Goal: Find specific page/section: Find specific page/section

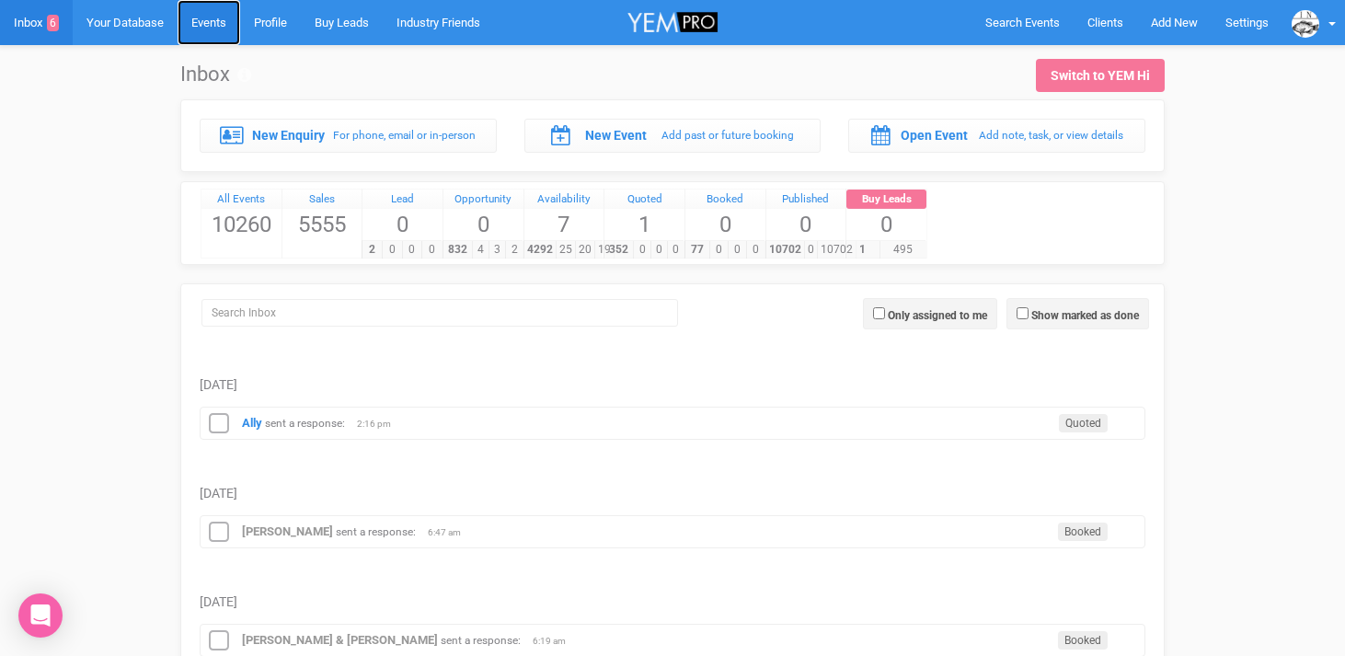
click at [214, 7] on link "Events" at bounding box center [209, 22] width 63 height 45
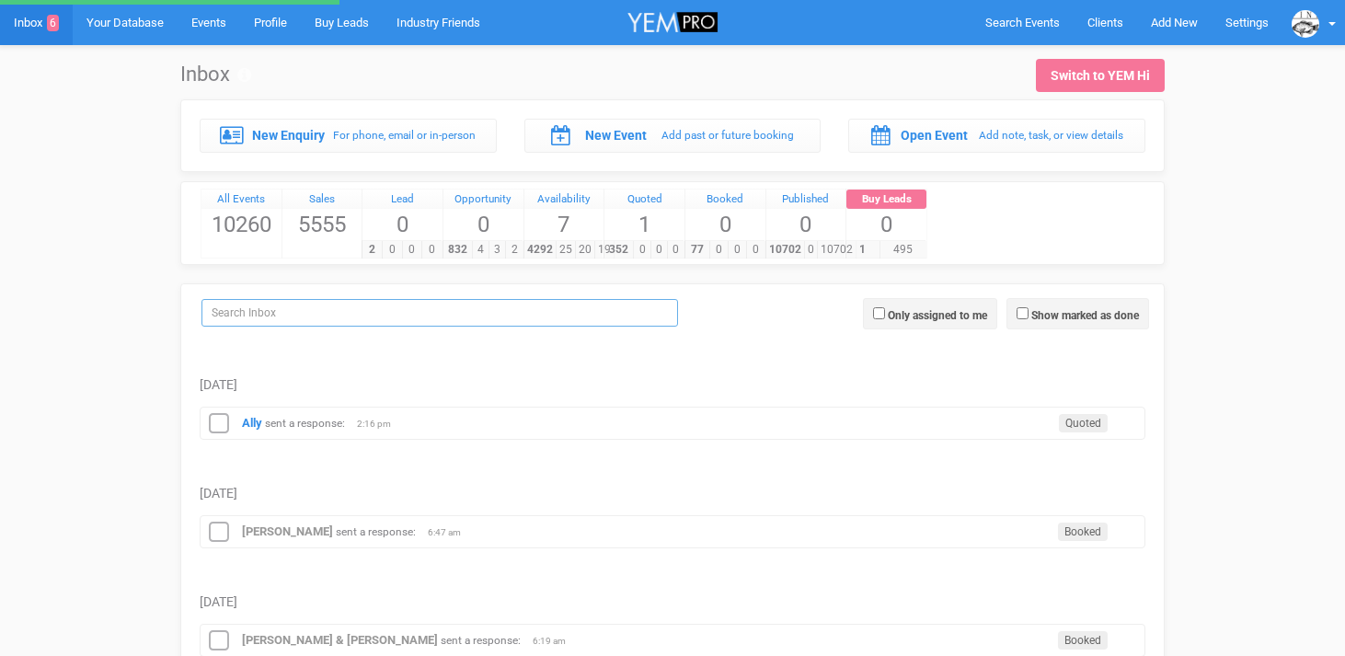
click at [246, 320] on input "search" at bounding box center [440, 313] width 477 height 28
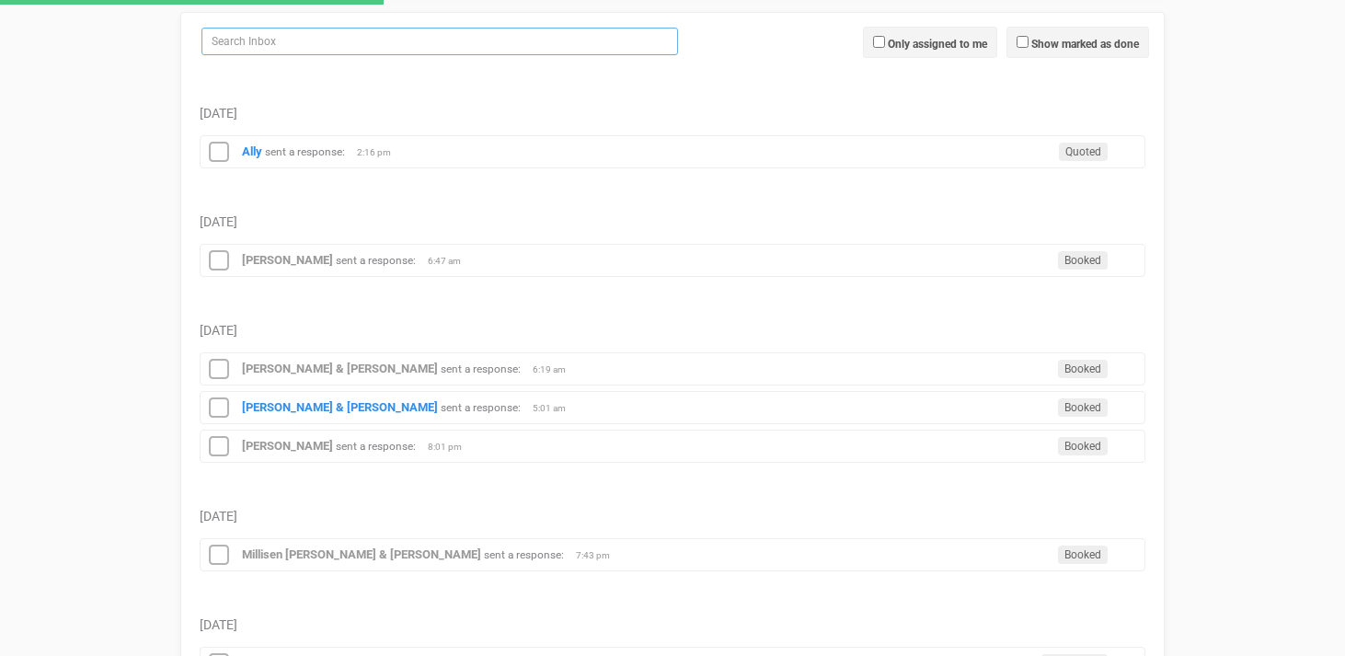
scroll to position [288, 0]
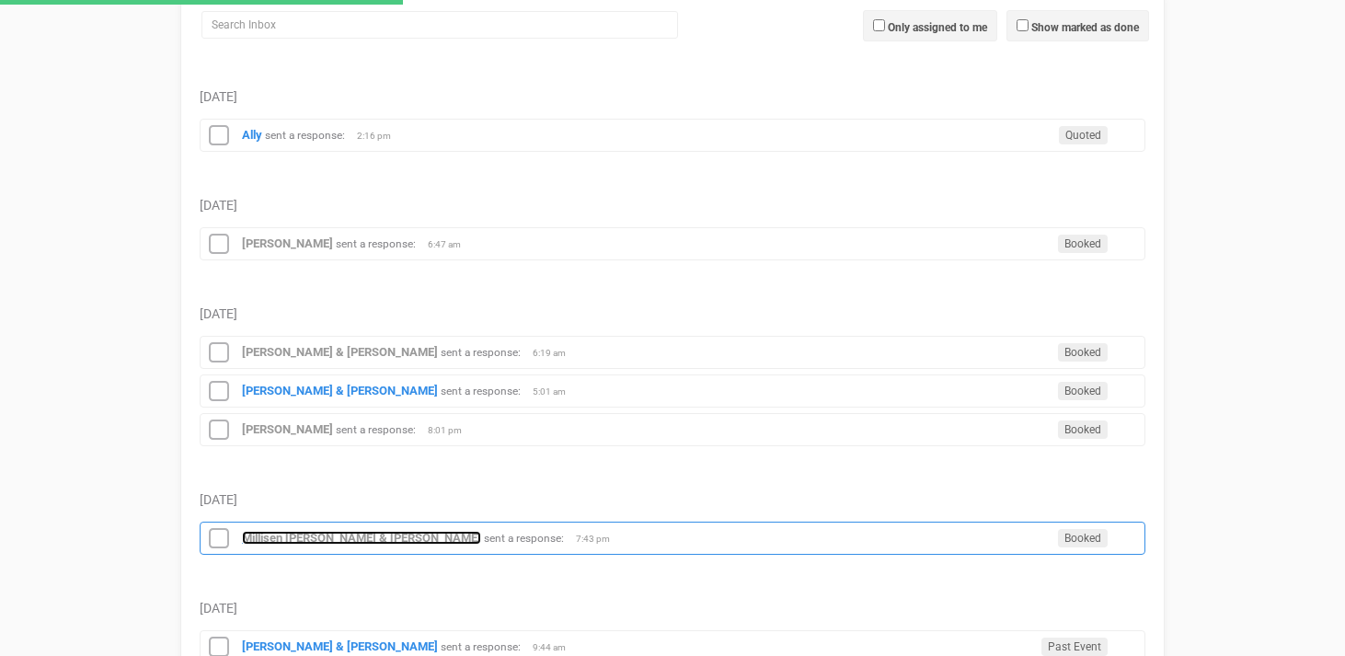
click at [283, 544] on strong "Millisen [PERSON_NAME] & [PERSON_NAME]" at bounding box center [361, 538] width 239 height 14
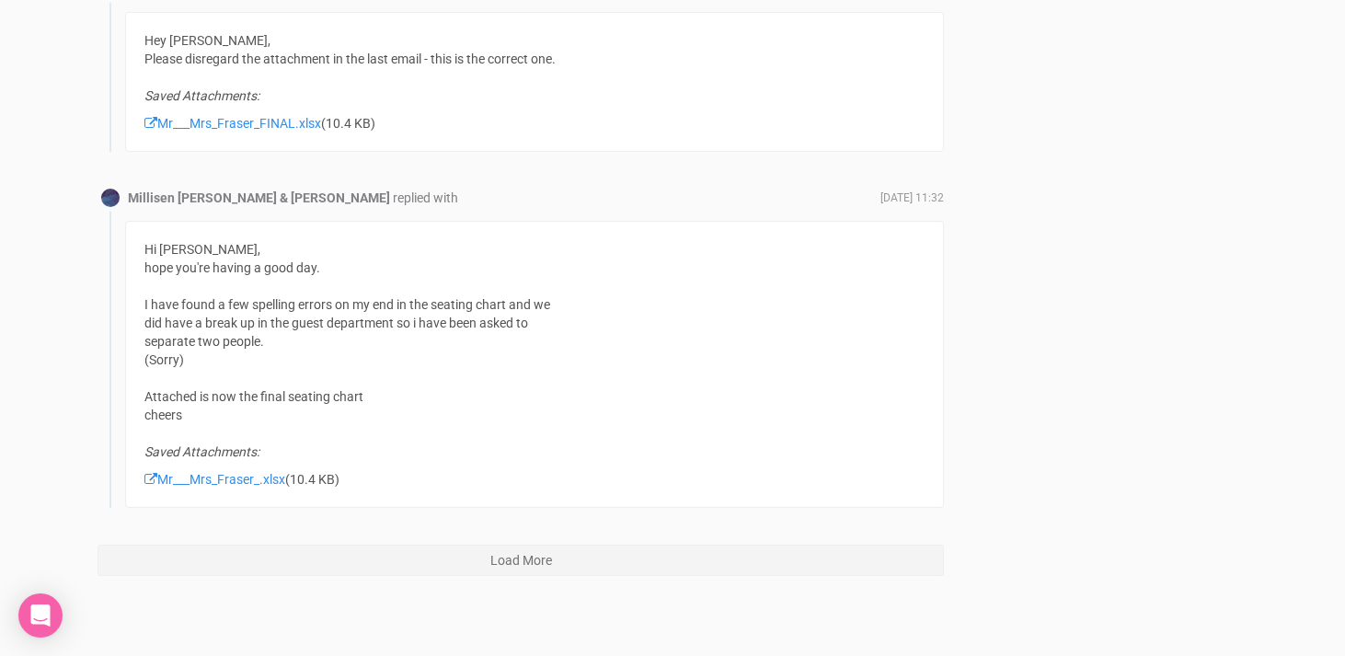
scroll to position [7502, 0]
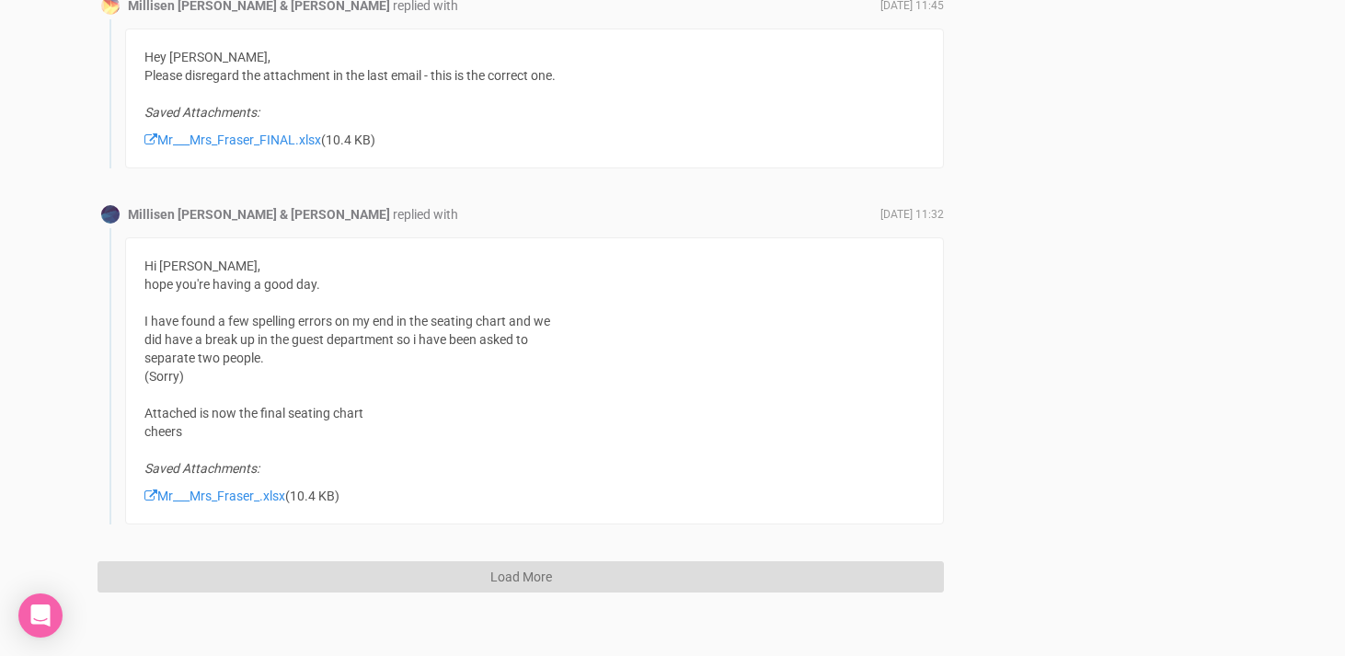
click at [523, 581] on button "Load More" at bounding box center [521, 576] width 847 height 31
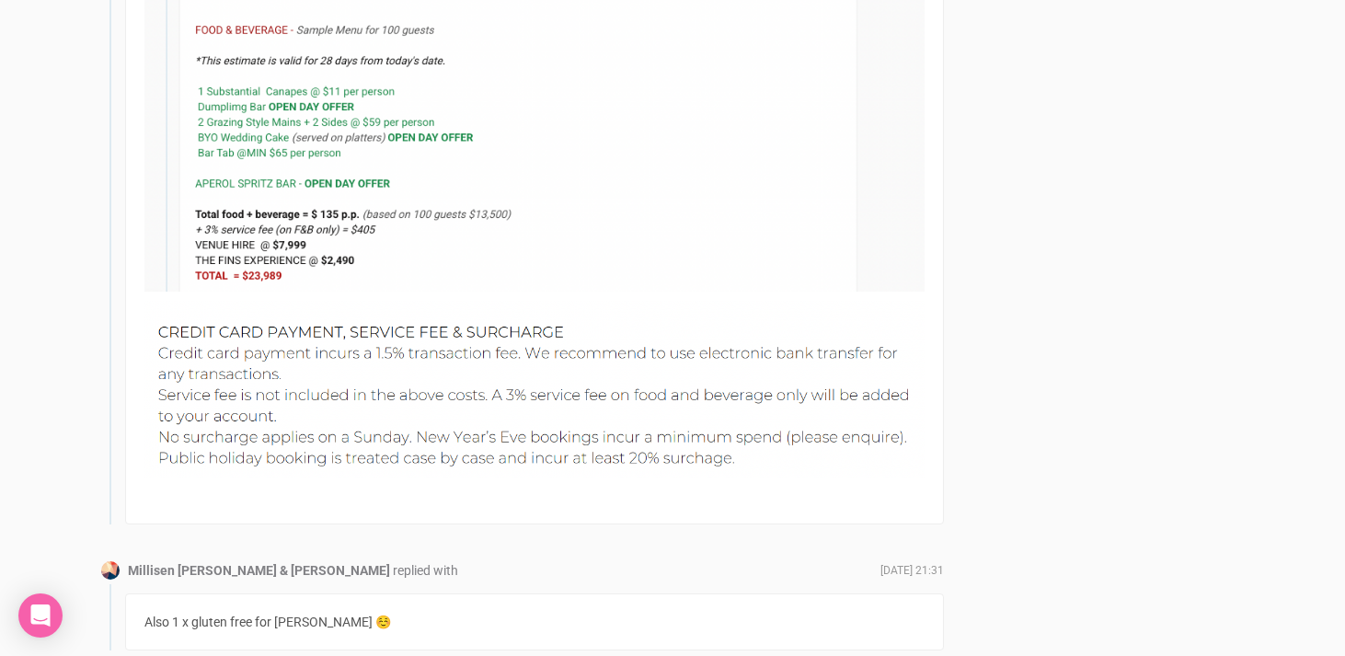
scroll to position [18298, 0]
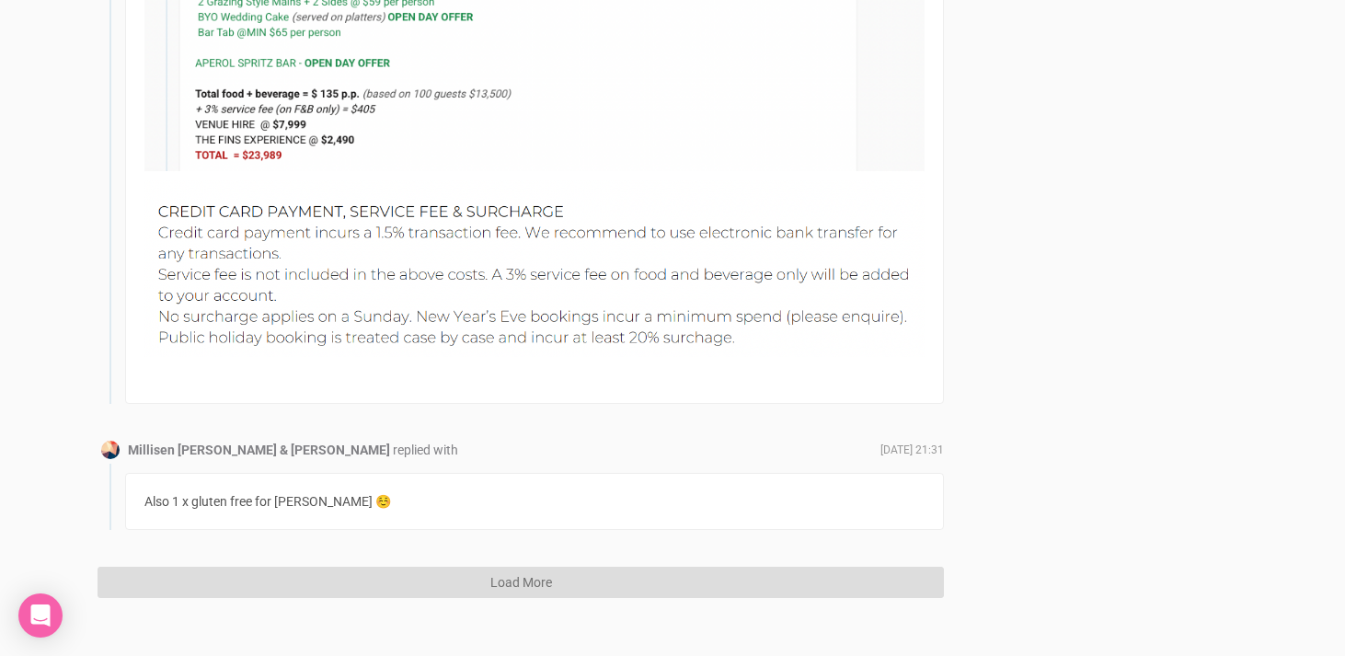
click at [515, 567] on button "Load More" at bounding box center [521, 582] width 847 height 31
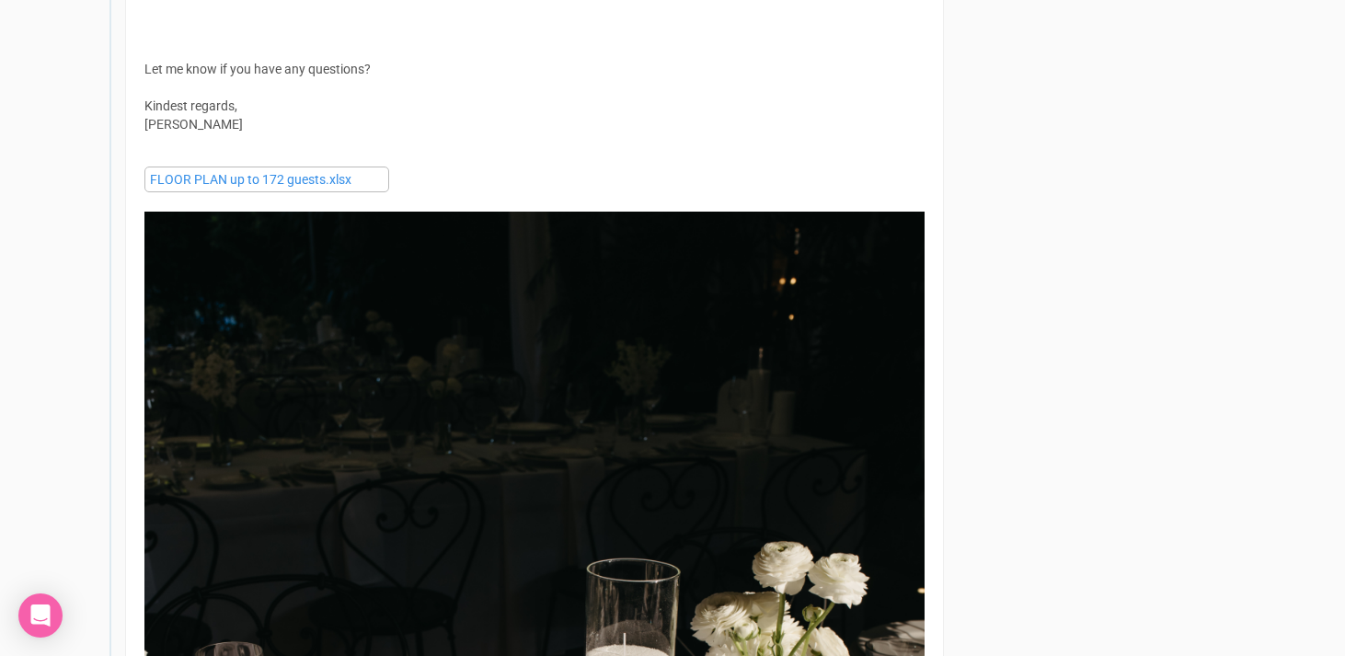
scroll to position [23630, 0]
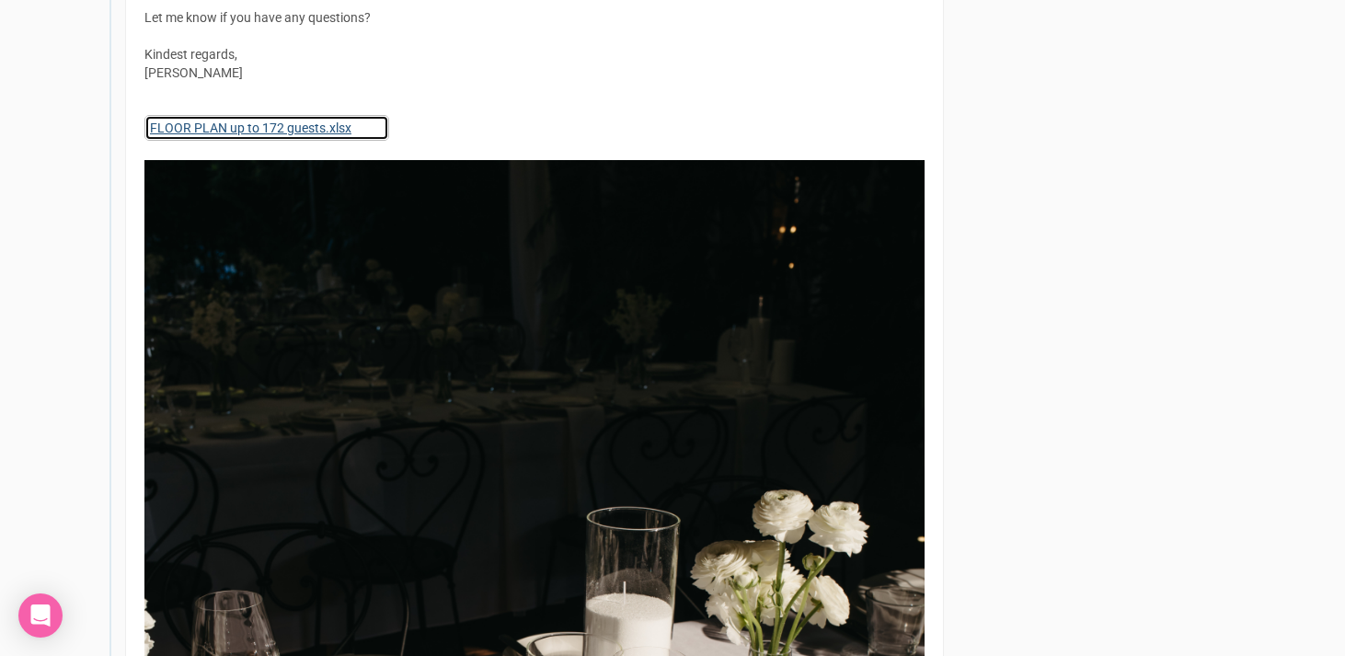
click at [253, 115] on link "FLOOR PLAN up to 172 guests.xlsx" at bounding box center [266, 128] width 245 height 26
